Goal: Task Accomplishment & Management: Manage account settings

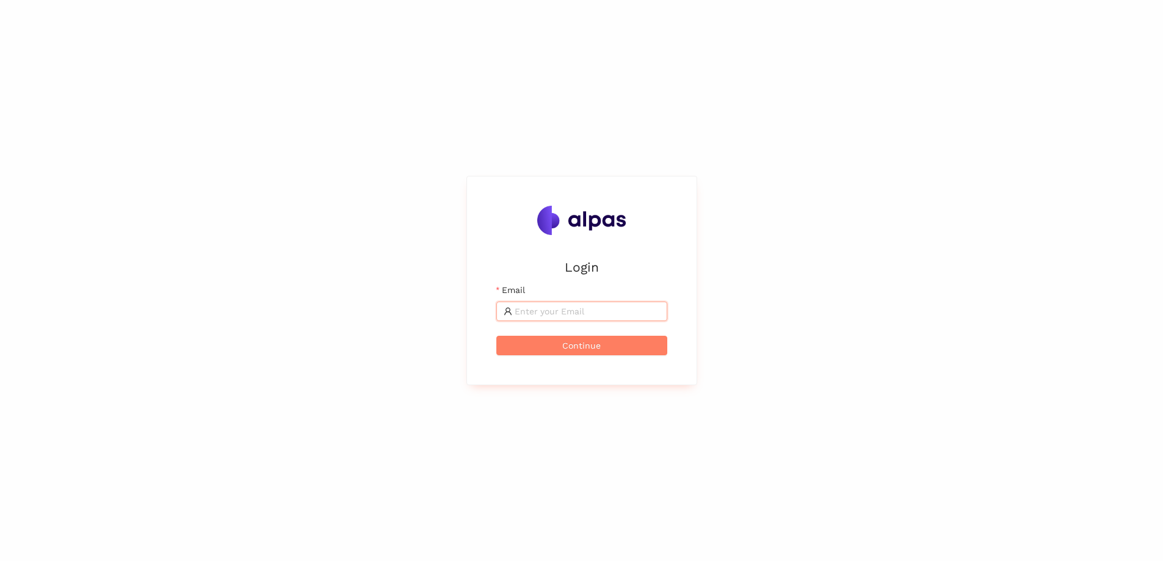
drag, startPoint x: 689, startPoint y: 39, endPoint x: 278, endPoint y: 84, distance: 413.2
click at [278, 84] on div "Login Email Continue" at bounding box center [581, 280] width 1163 height 561
click at [557, 308] on input "Email" at bounding box center [587, 311] width 145 height 13
click at [557, 307] on input "[PERSON_NAME][EMAIL_ADDRESS][DOMAIN_NAME]" at bounding box center [587, 311] width 145 height 13
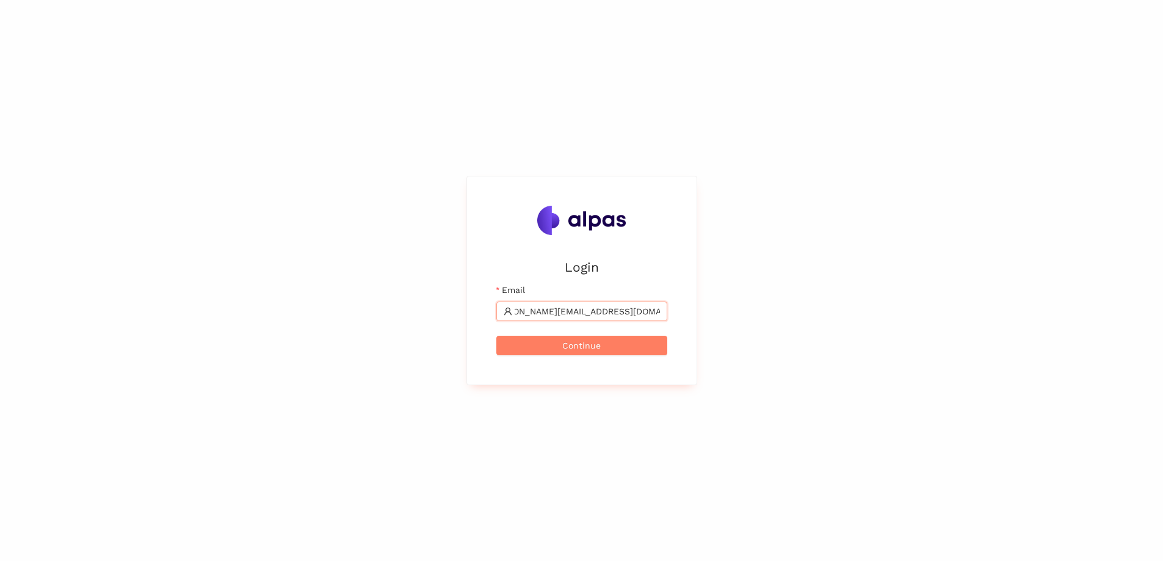
click at [557, 307] on input "[PERSON_NAME][EMAIL_ADDRESS][DOMAIN_NAME]" at bounding box center [587, 311] width 145 height 13
type input "[PERSON_NAME][EMAIL_ADDRESS][DOMAIN_NAME]"
click at [566, 348] on span "Continue" at bounding box center [581, 345] width 38 height 13
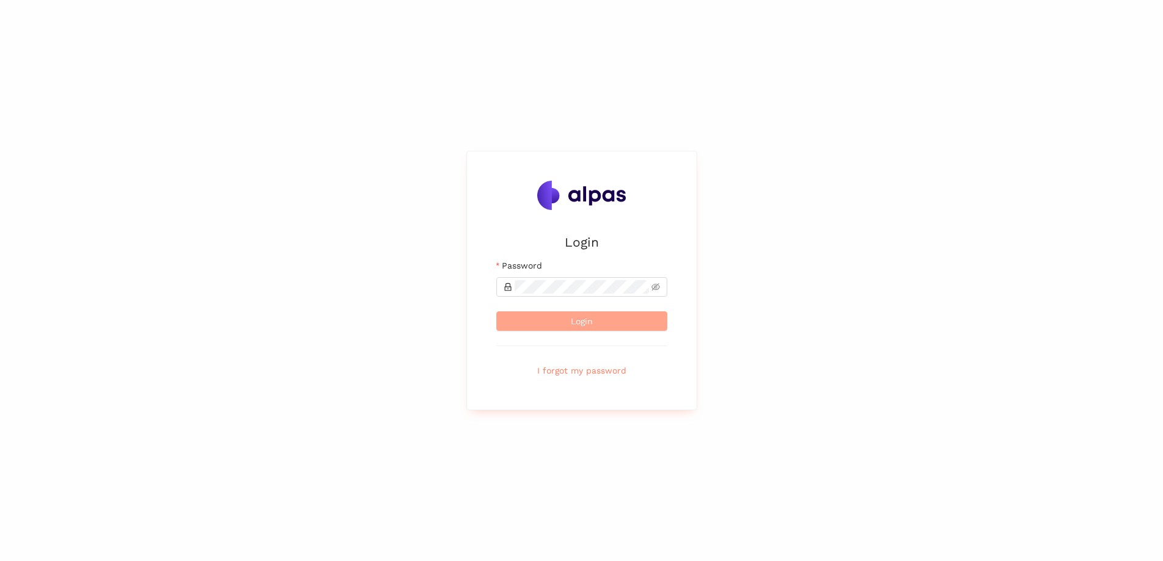
click at [568, 317] on button "Login" at bounding box center [581, 321] width 171 height 20
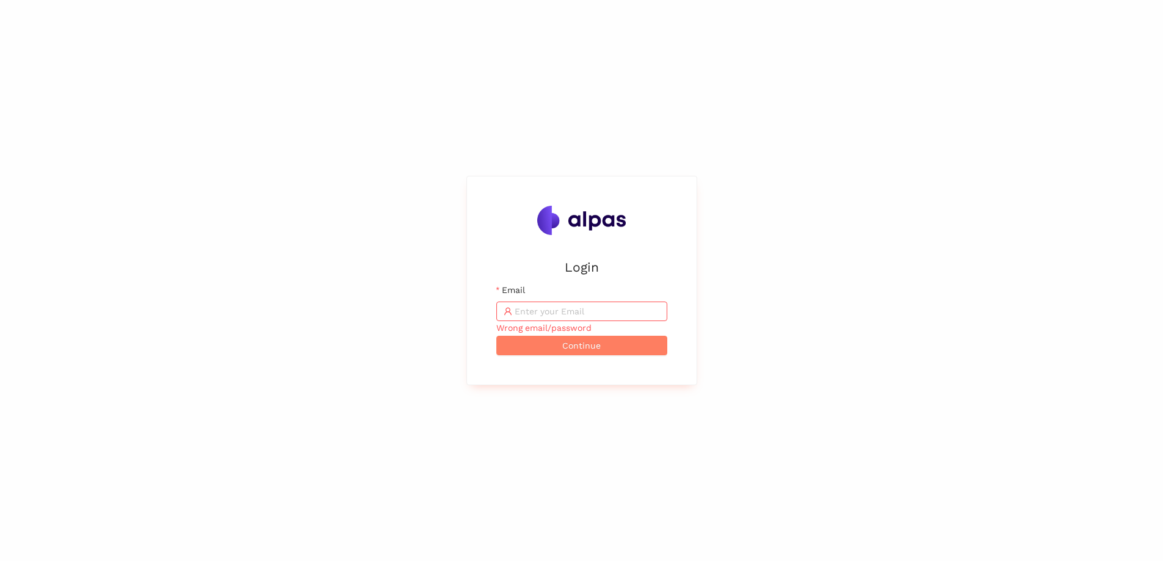
drag, startPoint x: 568, startPoint y: 317, endPoint x: 473, endPoint y: 325, distance: 95.6
click at [472, 331] on div "Login Email Wrong email/password Continue" at bounding box center [581, 281] width 231 height 210
click at [519, 305] on input "Email" at bounding box center [587, 311] width 145 height 13
paste input "[PERSON_NAME][EMAIL_ADDRESS][DOMAIN_NAME]"
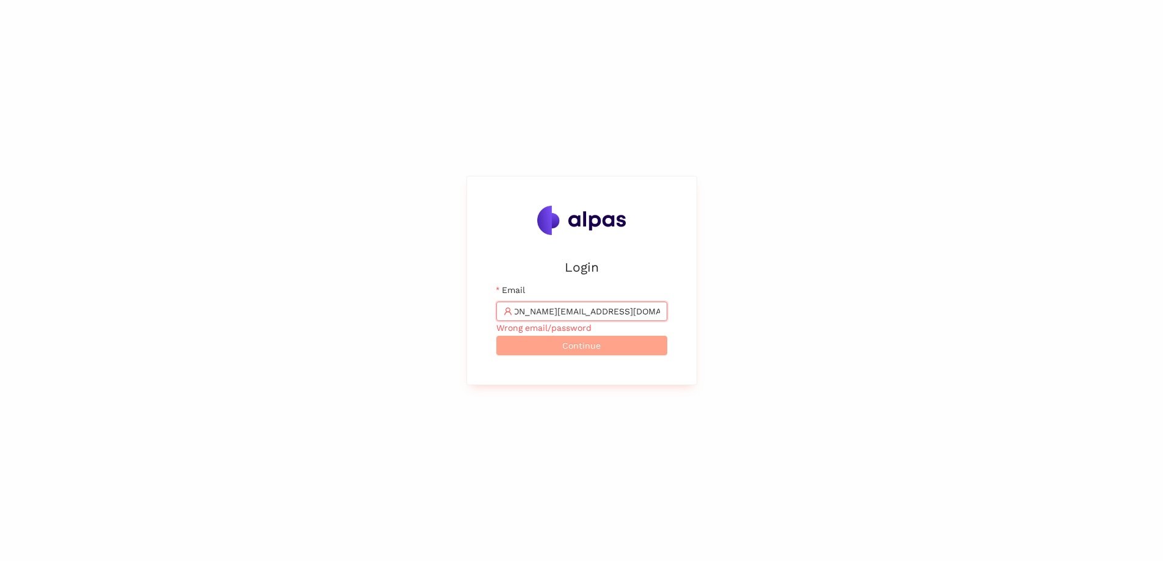
type input "[PERSON_NAME][EMAIL_ADDRESS][DOMAIN_NAME]"
click at [539, 342] on button "Continue" at bounding box center [581, 346] width 171 height 20
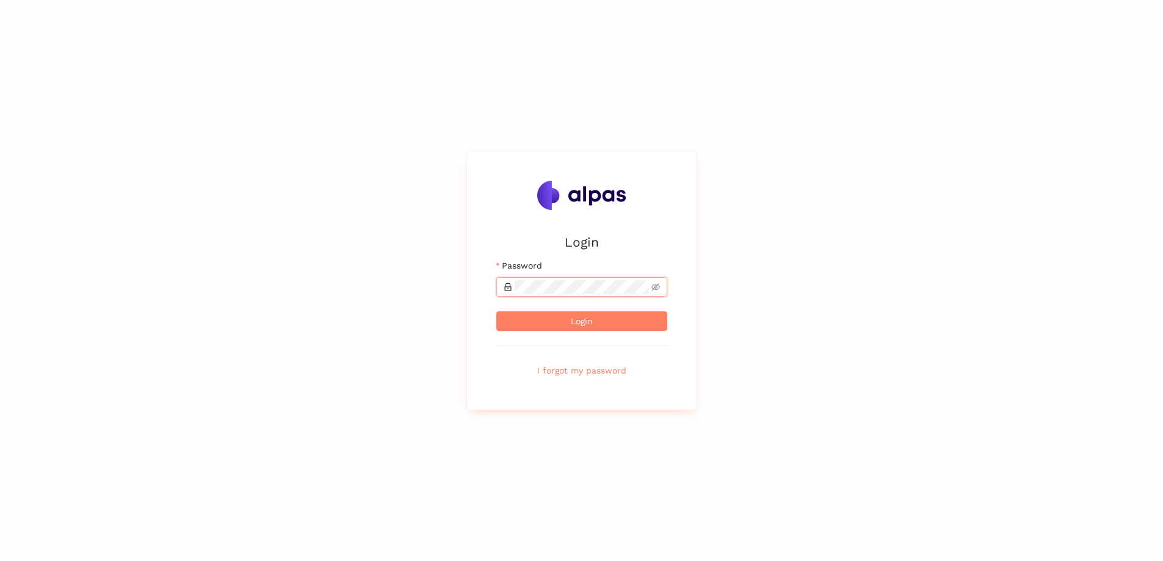
click at [496, 311] on button "Login" at bounding box center [581, 321] width 171 height 20
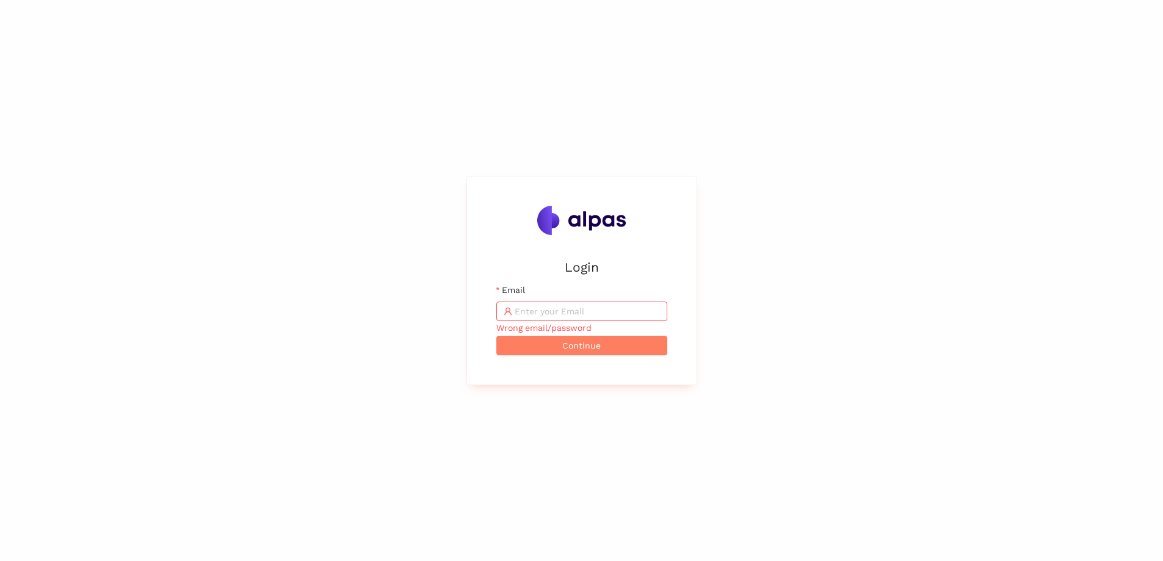
click at [638, 315] on input "Email" at bounding box center [587, 311] width 145 height 13
paste input "[PERSON_NAME][EMAIL_ADDRESS][DOMAIN_NAME]"
type input "[PERSON_NAME][EMAIL_ADDRESS][DOMAIN_NAME]"
click at [496, 336] on button "Continue" at bounding box center [581, 346] width 171 height 20
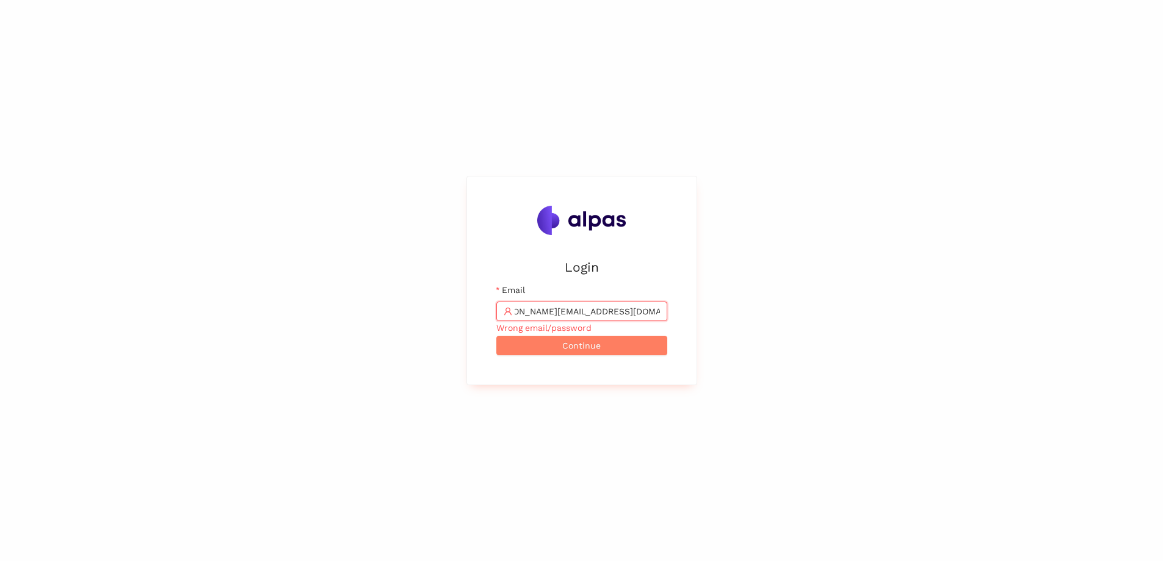
scroll to position [0, 0]
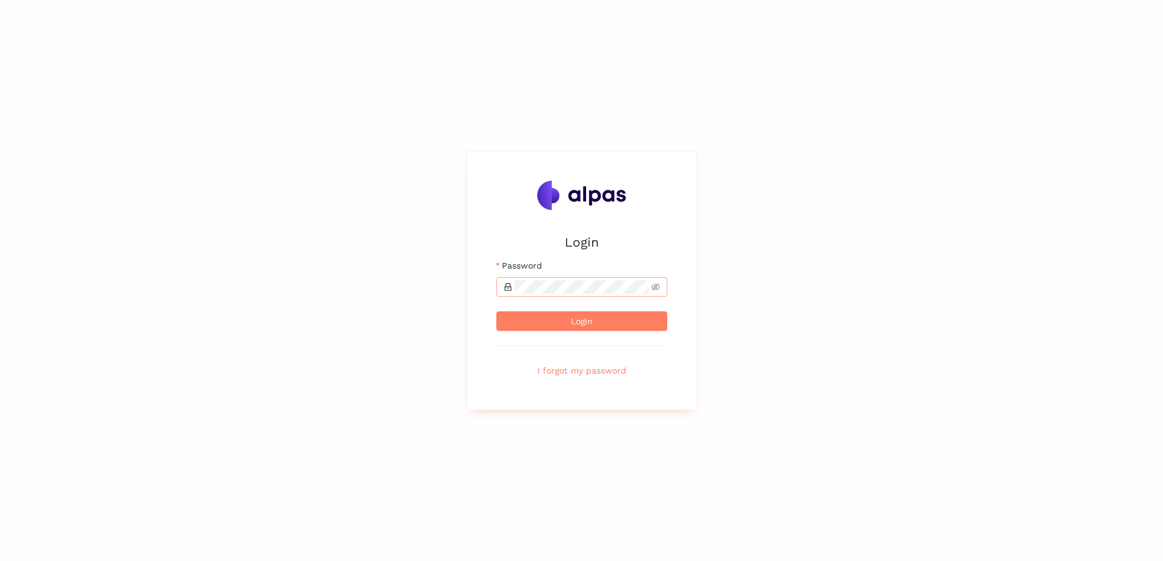
click at [615, 294] on span at bounding box center [581, 287] width 171 height 20
click at [496, 311] on button "Login" at bounding box center [581, 321] width 171 height 20
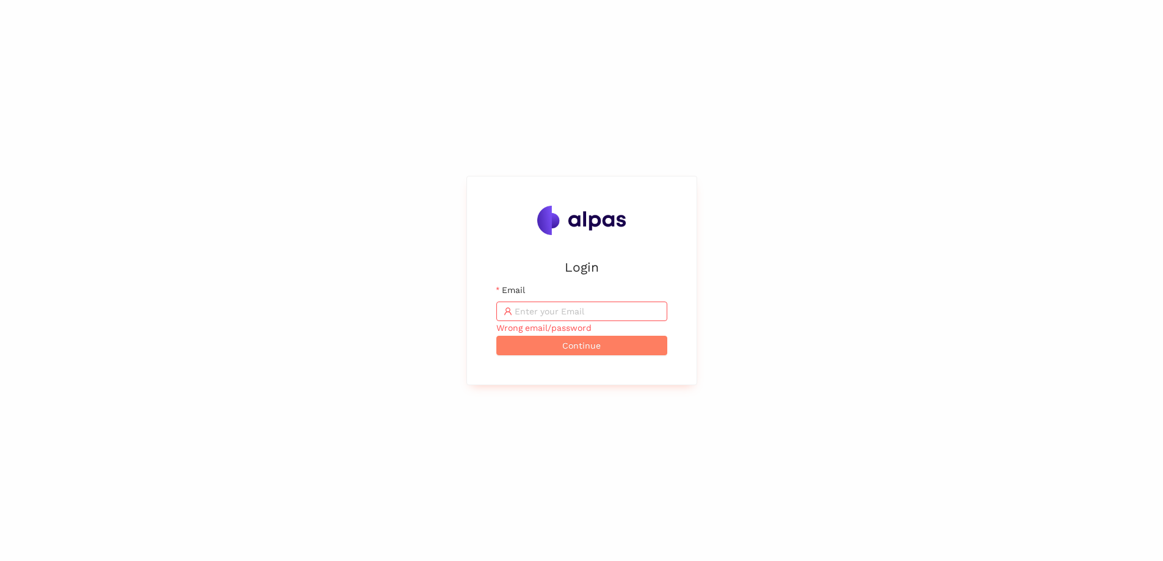
click at [596, 307] on input "Email" at bounding box center [587, 311] width 145 height 13
